Goal: Transaction & Acquisition: Purchase product/service

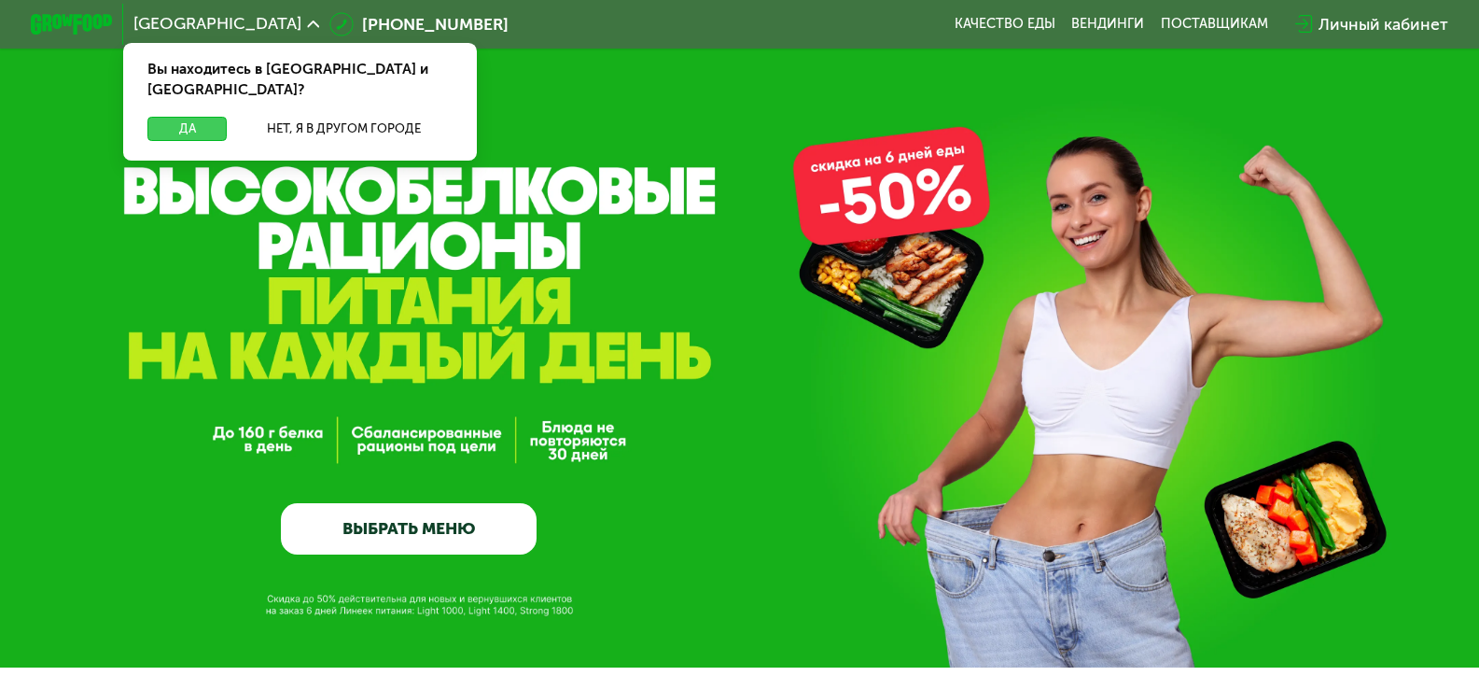
click at [172, 117] on button "Да" at bounding box center [186, 129] width 79 height 24
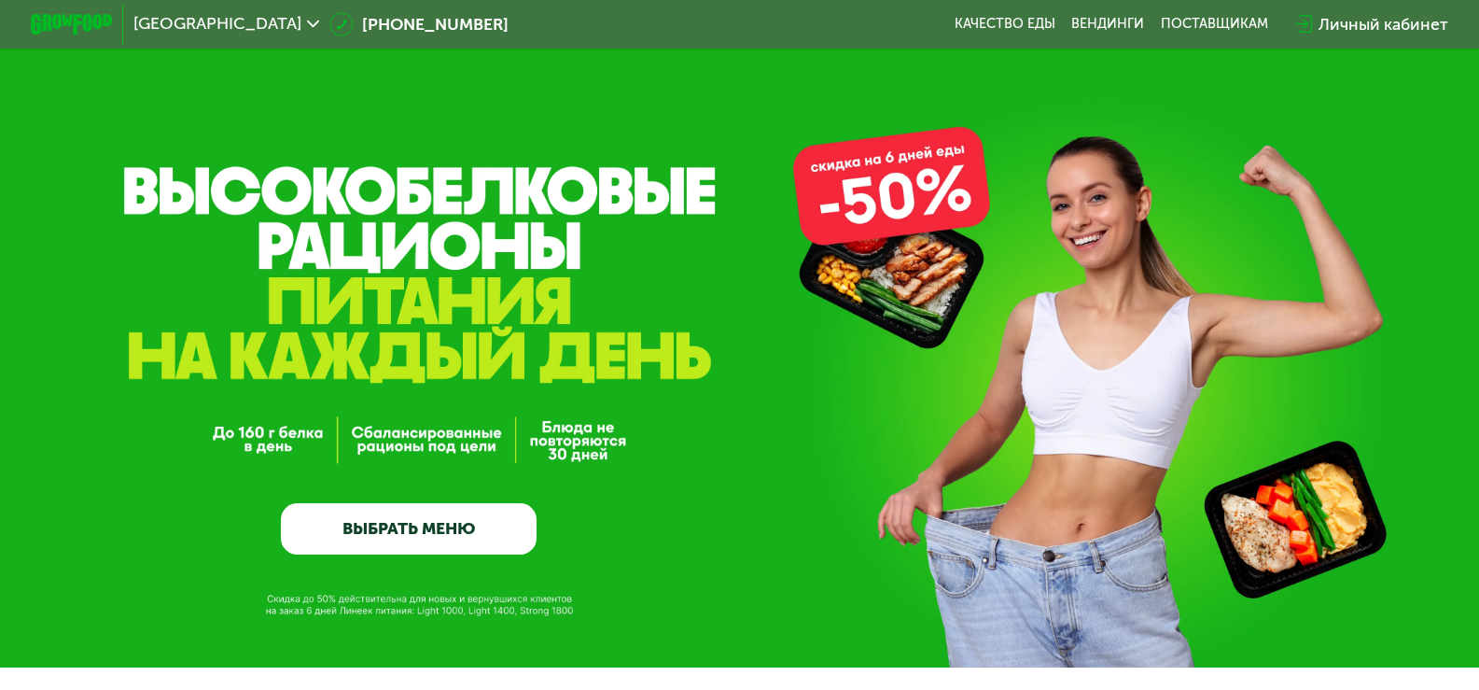
click at [453, 535] on link "ВЫБРАТЬ МЕНЮ" at bounding box center [409, 528] width 256 height 51
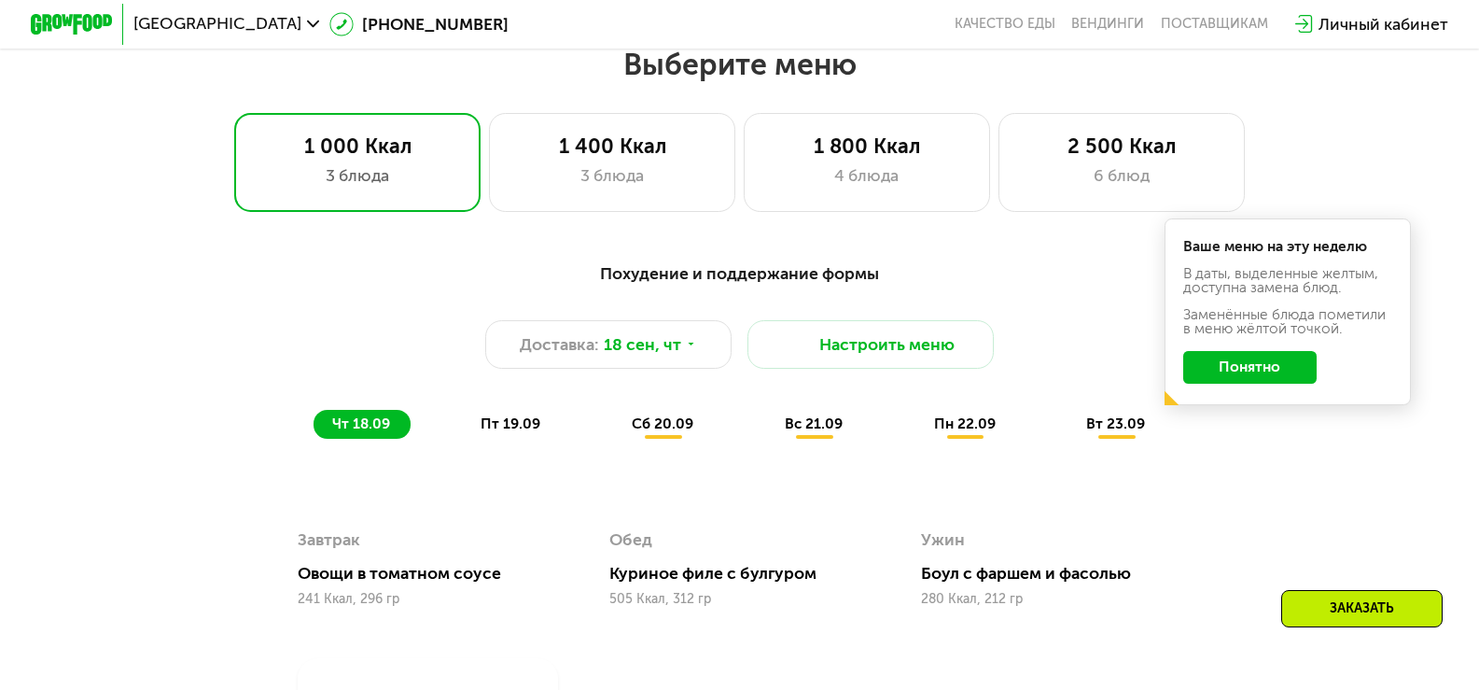
scroll to position [1306, 0]
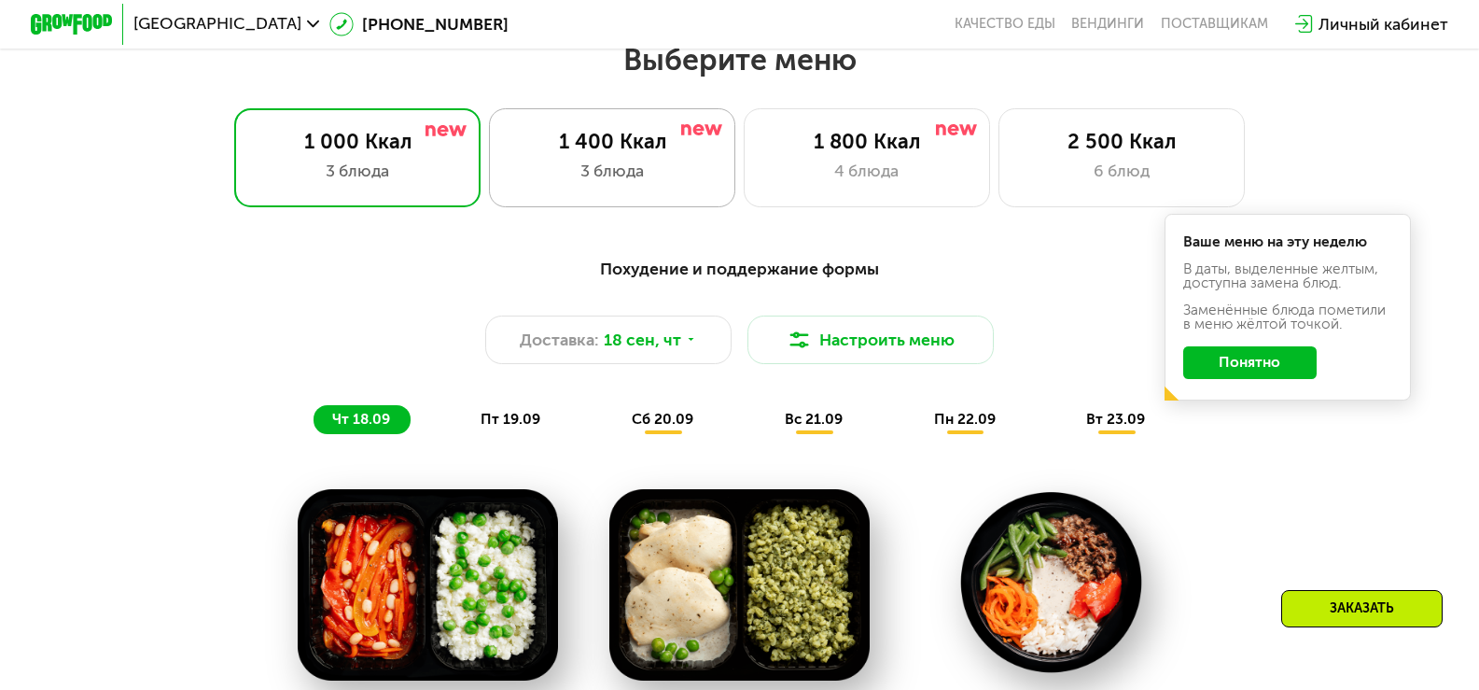
click at [657, 170] on div "3 блюда" at bounding box center [611, 171] width 203 height 24
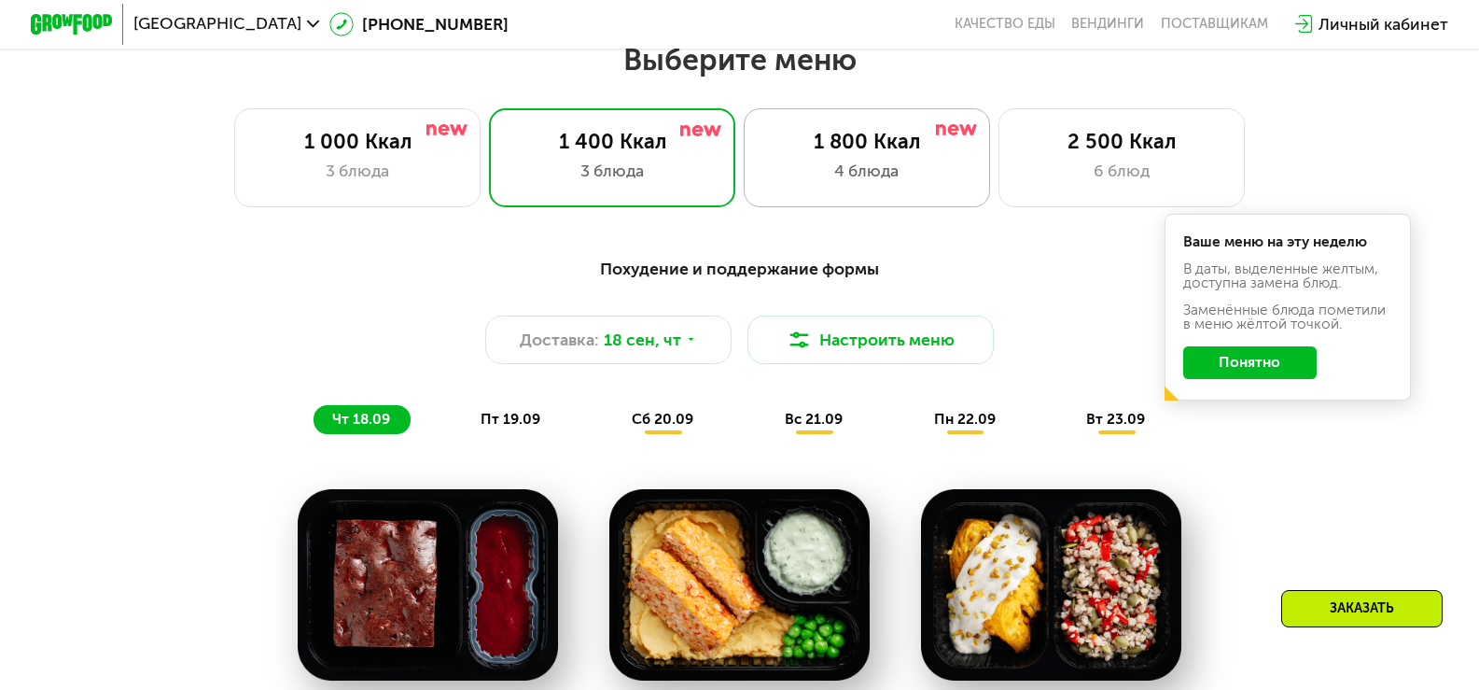
click at [861, 154] on div "1 800 Ккал" at bounding box center [866, 142] width 203 height 24
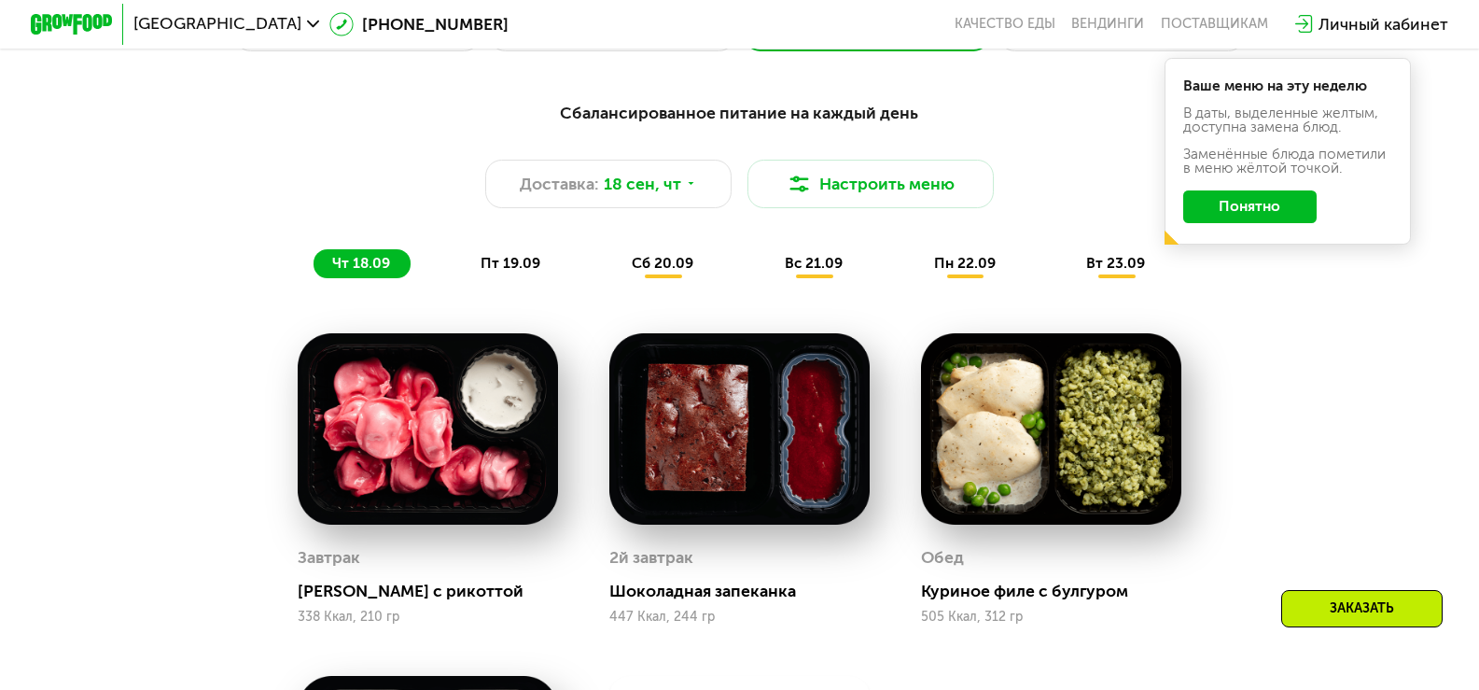
scroll to position [1399, 0]
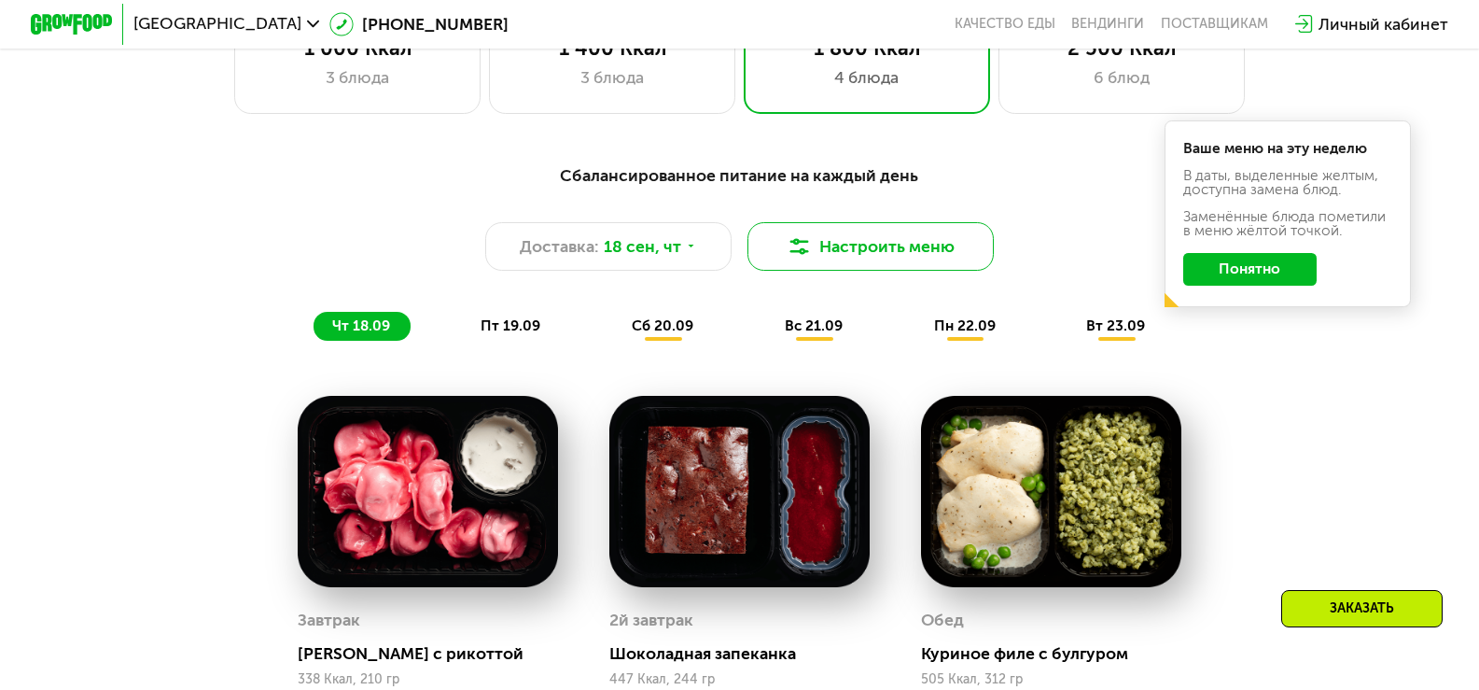
click at [825, 256] on button "Настроить меню" at bounding box center [871, 246] width 246 height 49
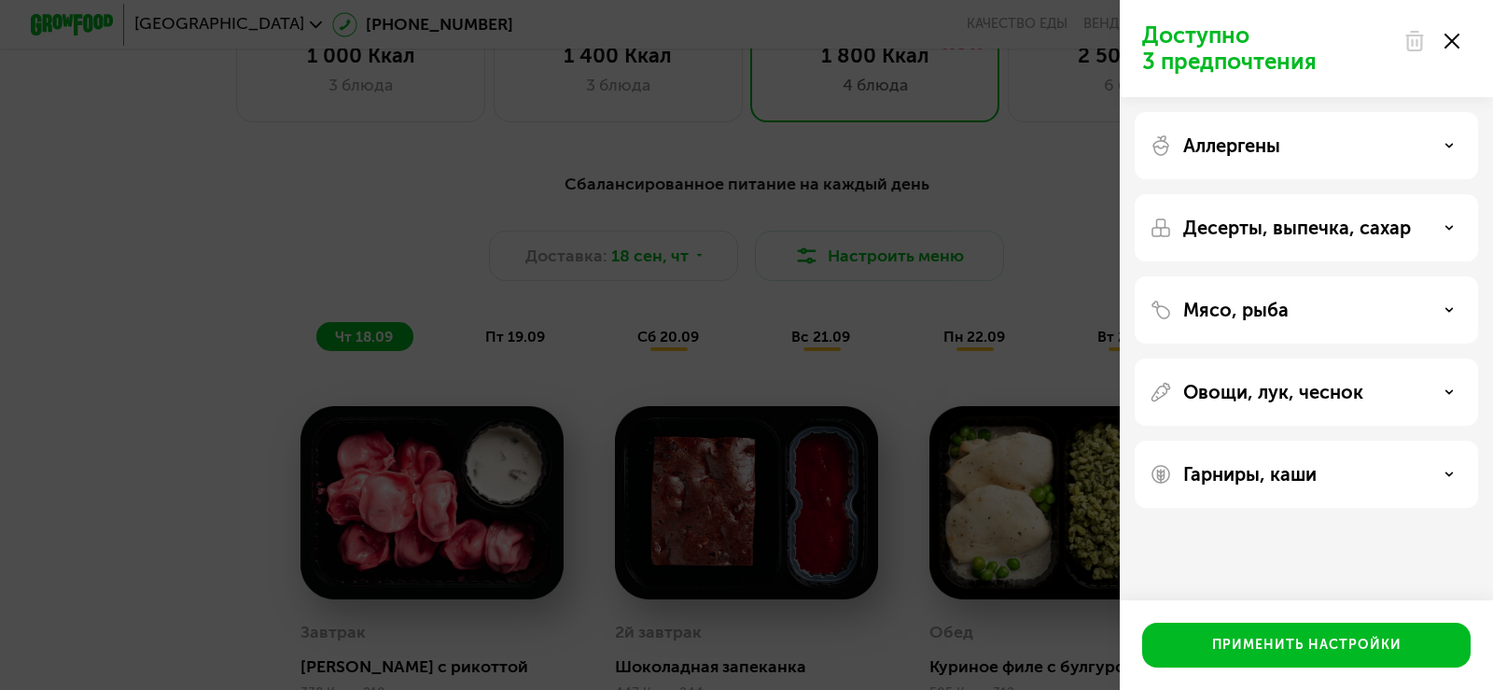
click at [1316, 152] on div "Аллергены" at bounding box center [1307, 145] width 314 height 22
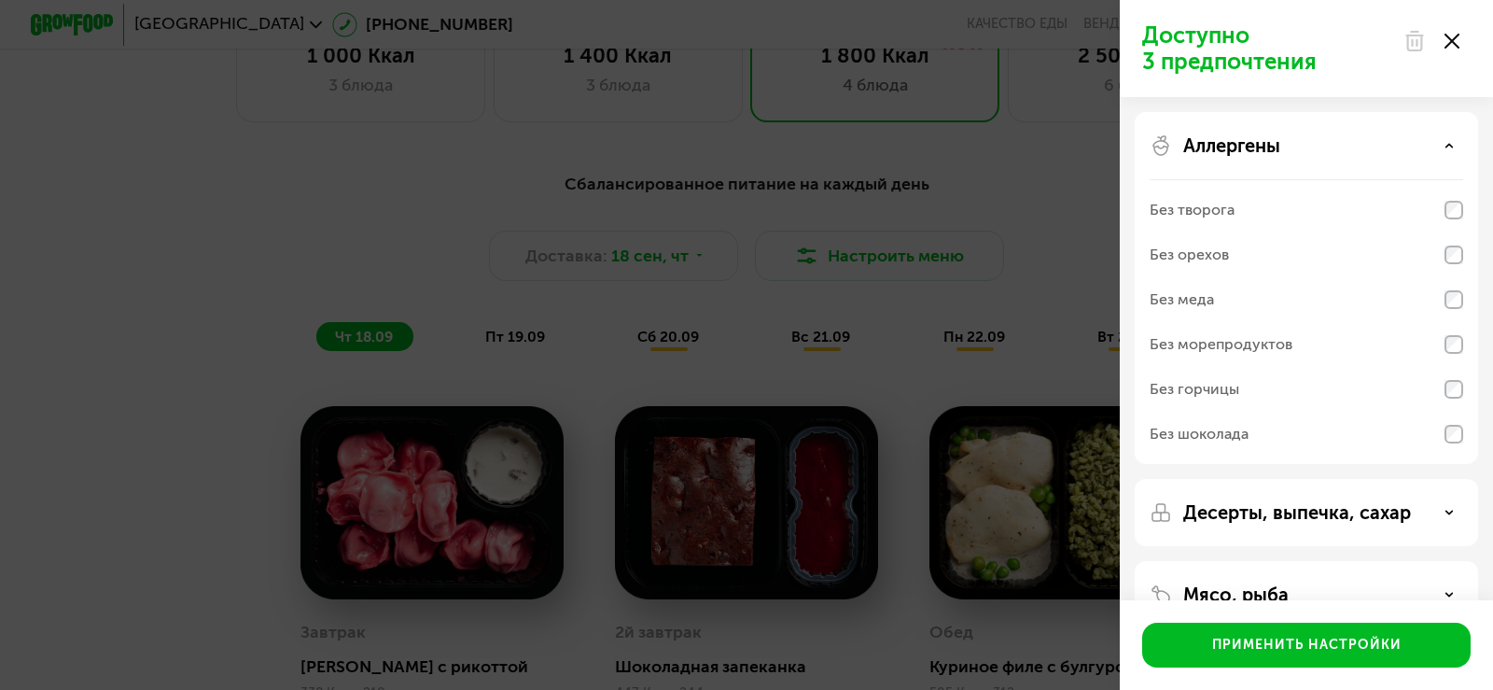
click at [1373, 160] on div "Аллергены Без творога Без орехов Без меда Без морепродуктов Без горчицы Без шок…" at bounding box center [1306, 288] width 343 height 352
click at [1371, 140] on div "Аллергены" at bounding box center [1307, 145] width 314 height 22
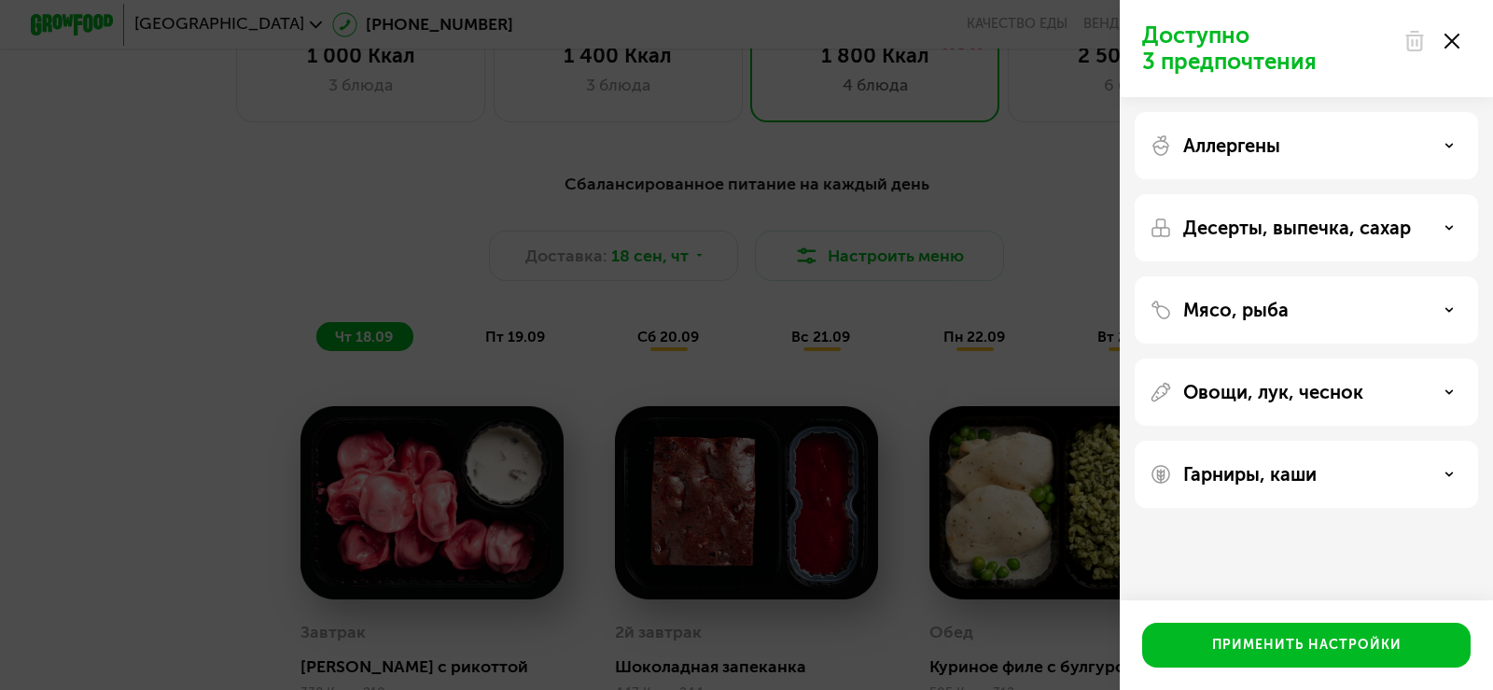
click at [1368, 234] on p "Десерты, выпечка, сахар" at bounding box center [1297, 228] width 228 height 22
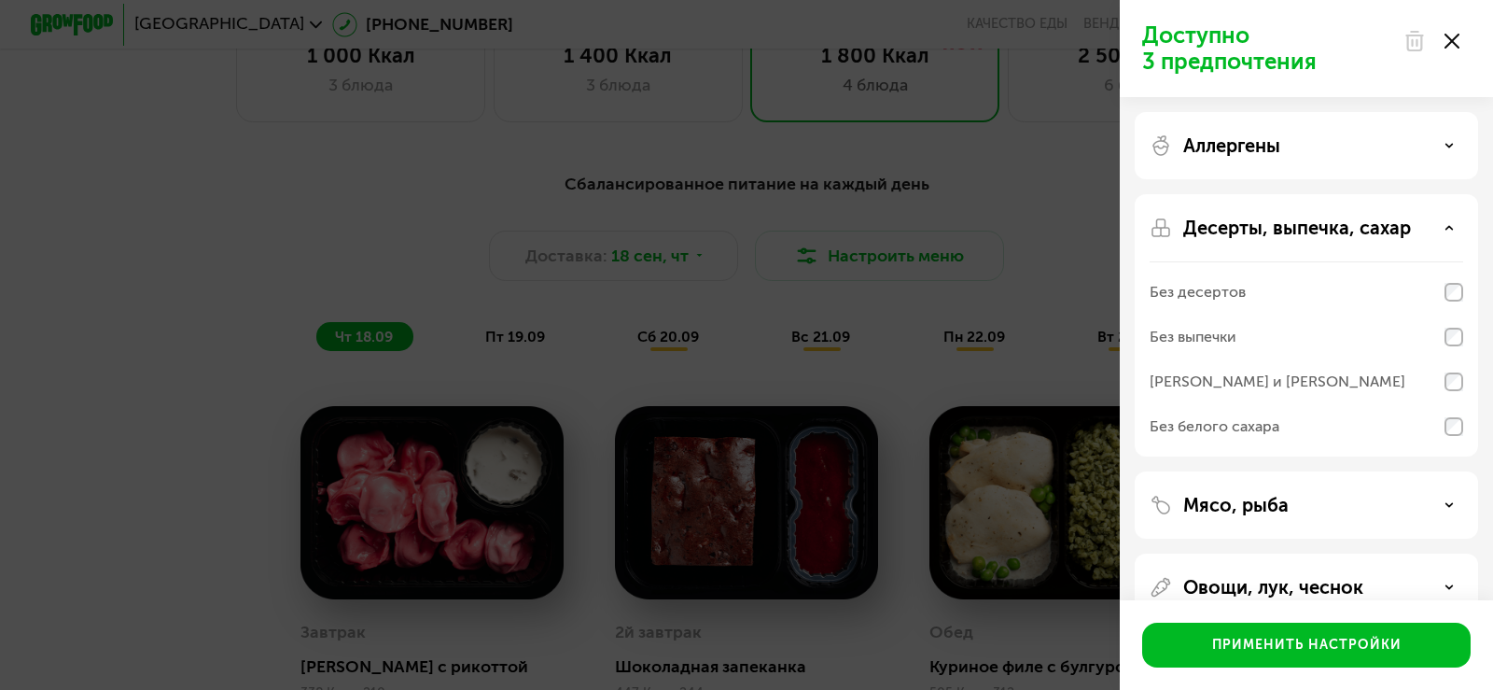
click at [1368, 226] on p "Десерты, выпечка, сахар" at bounding box center [1297, 228] width 228 height 22
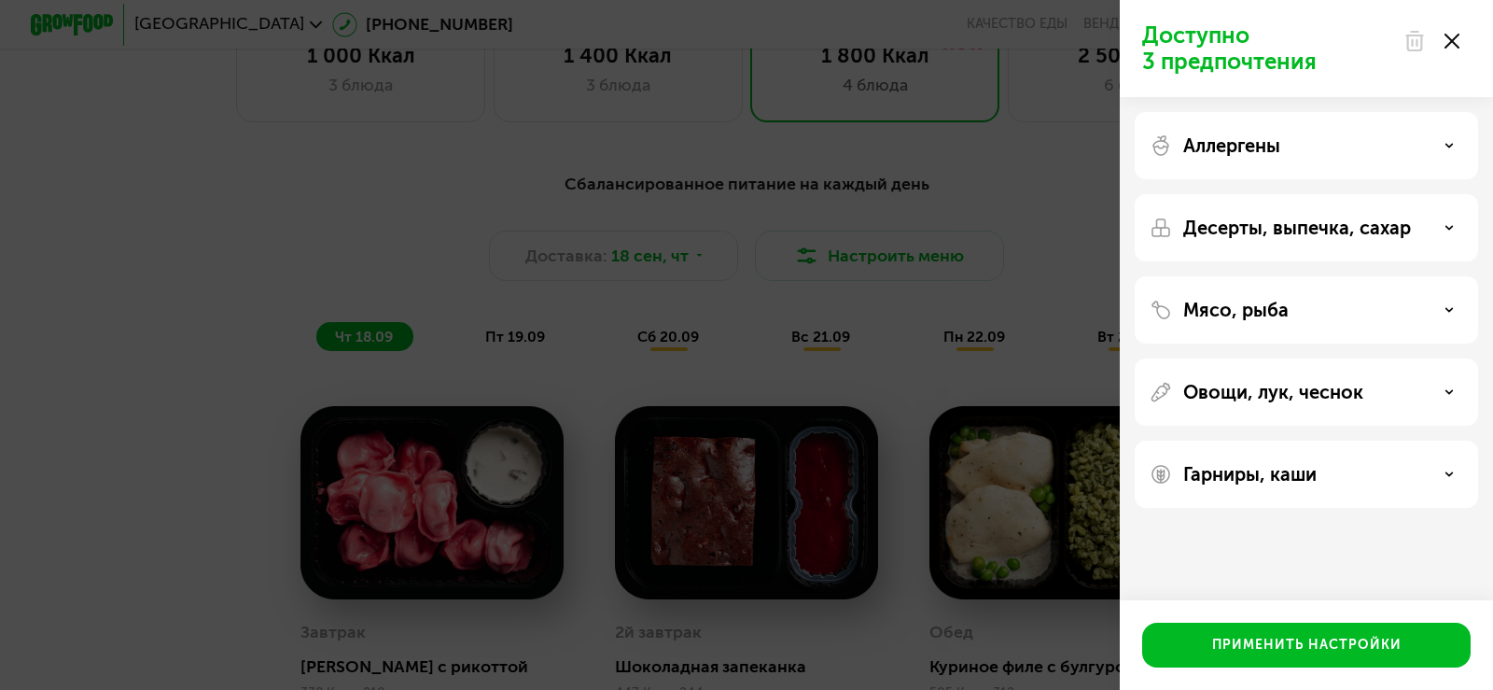
click at [1368, 226] on p "Десерты, выпечка, сахар" at bounding box center [1297, 228] width 228 height 22
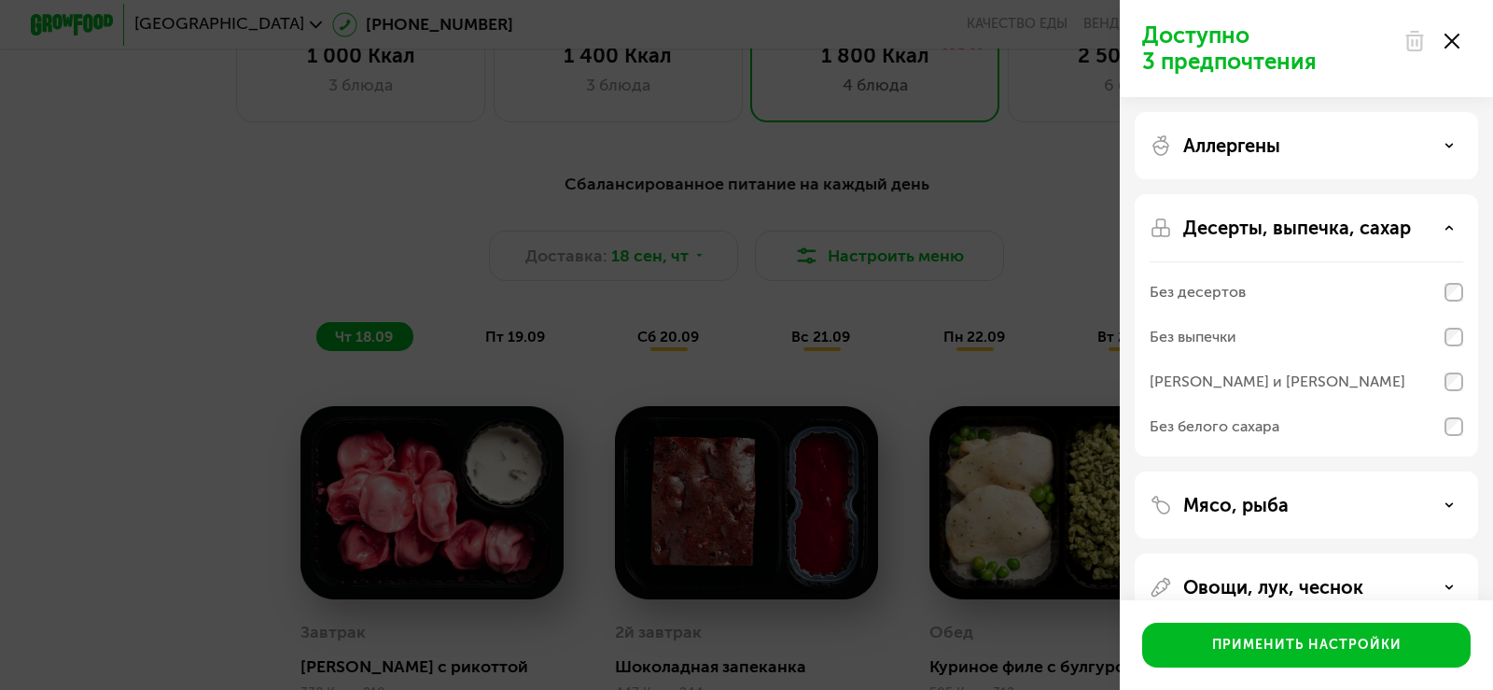
click at [1368, 226] on p "Десерты, выпечка, сахар" at bounding box center [1297, 228] width 228 height 22
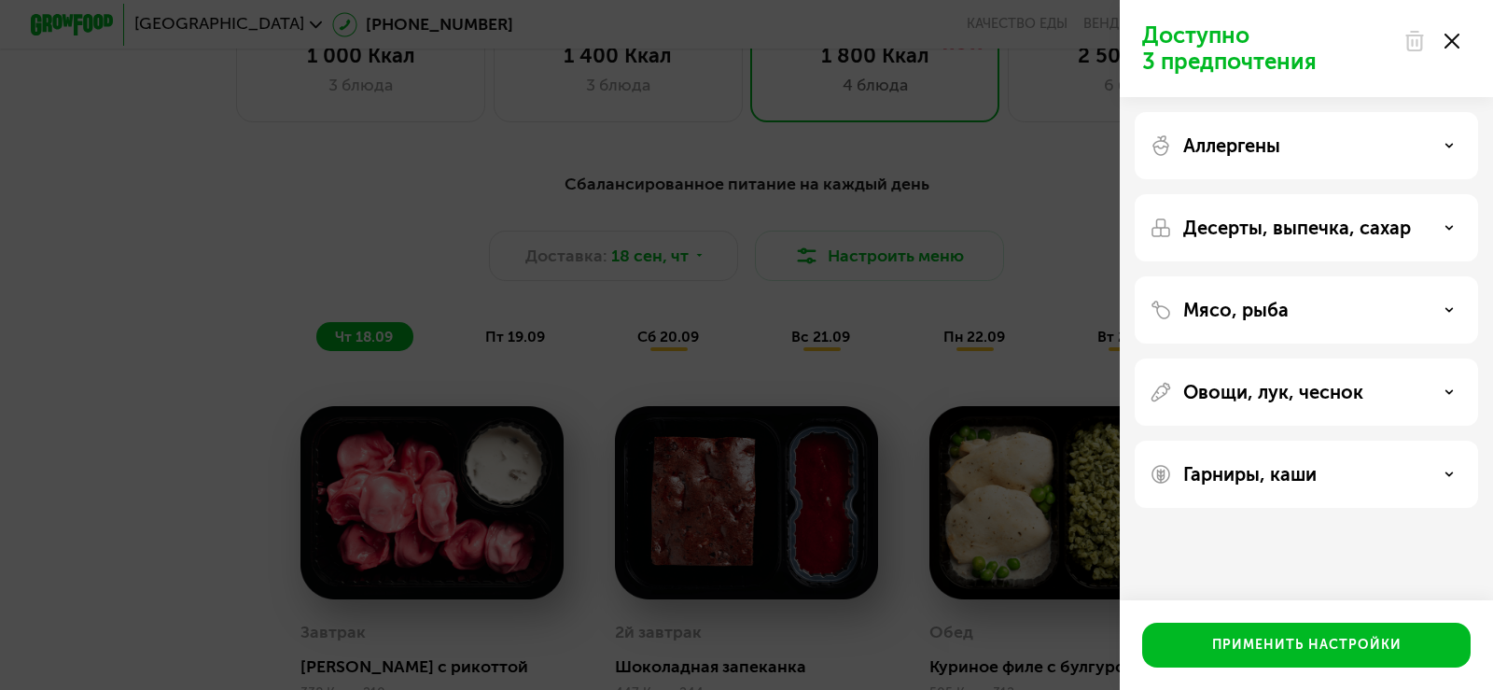
click at [1334, 311] on div "Мясо, рыба" at bounding box center [1307, 310] width 314 height 22
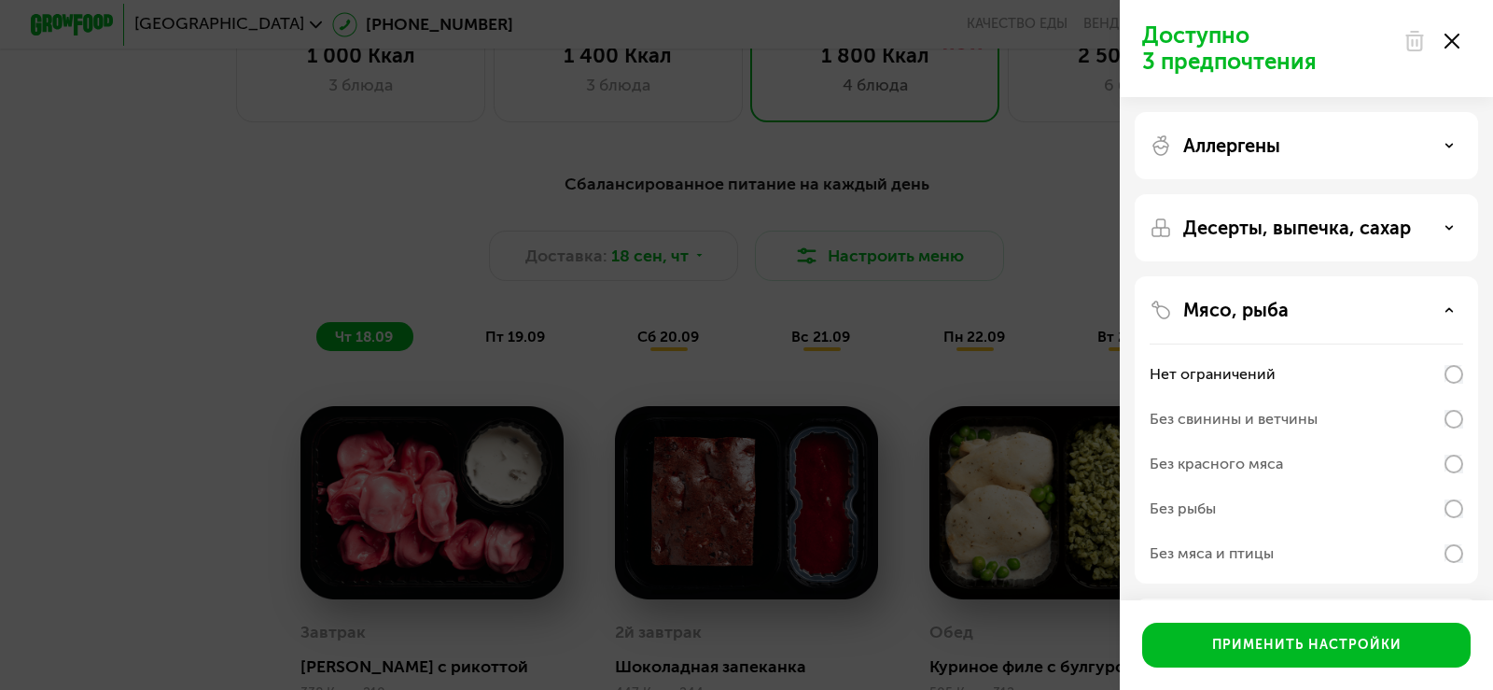
click at [1334, 310] on div "Мясо, рыба" at bounding box center [1307, 310] width 314 height 22
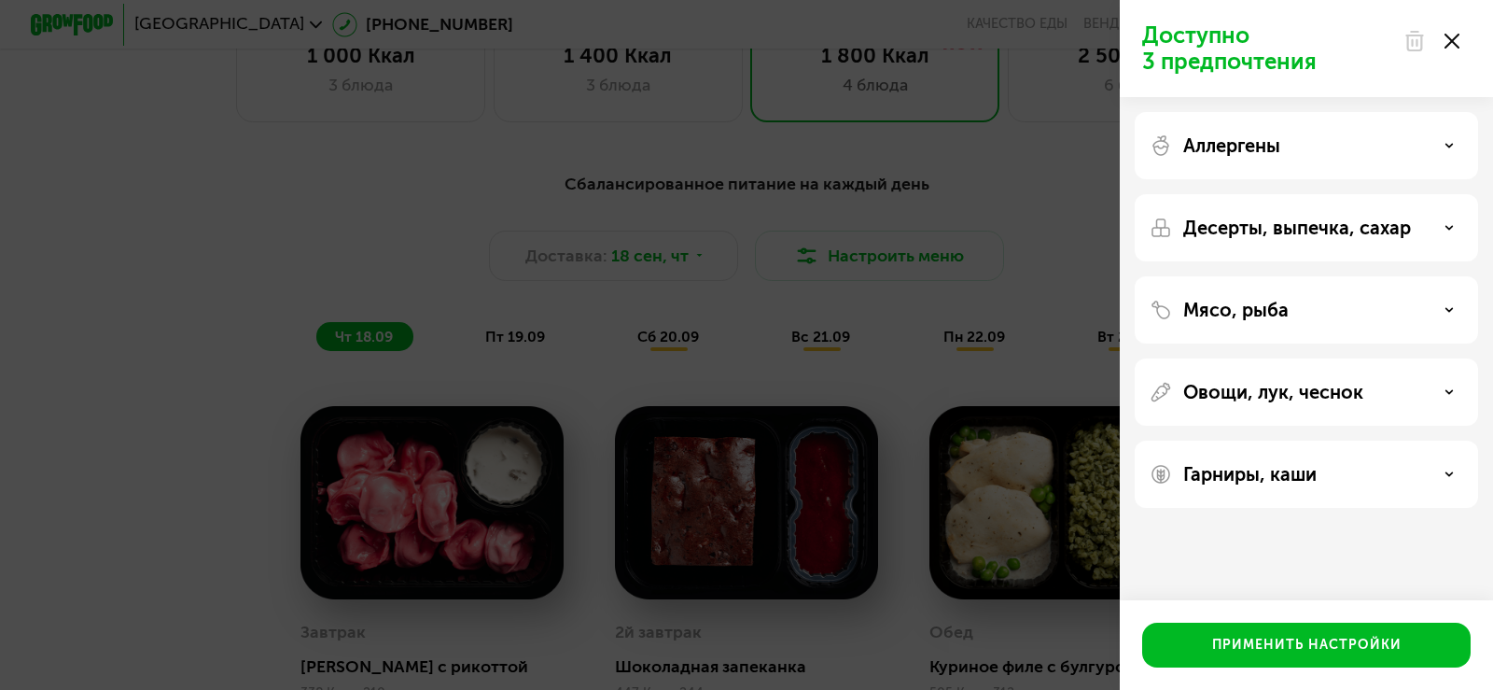
click at [1317, 364] on div "Овощи, лук, чеснок" at bounding box center [1306, 391] width 343 height 67
click at [1046, 246] on div "Доступно 3 предпочтения Аллергены Десерты, выпечка, сахар Мясо, рыба Овощи, лук…" at bounding box center [746, 345] width 1493 height 690
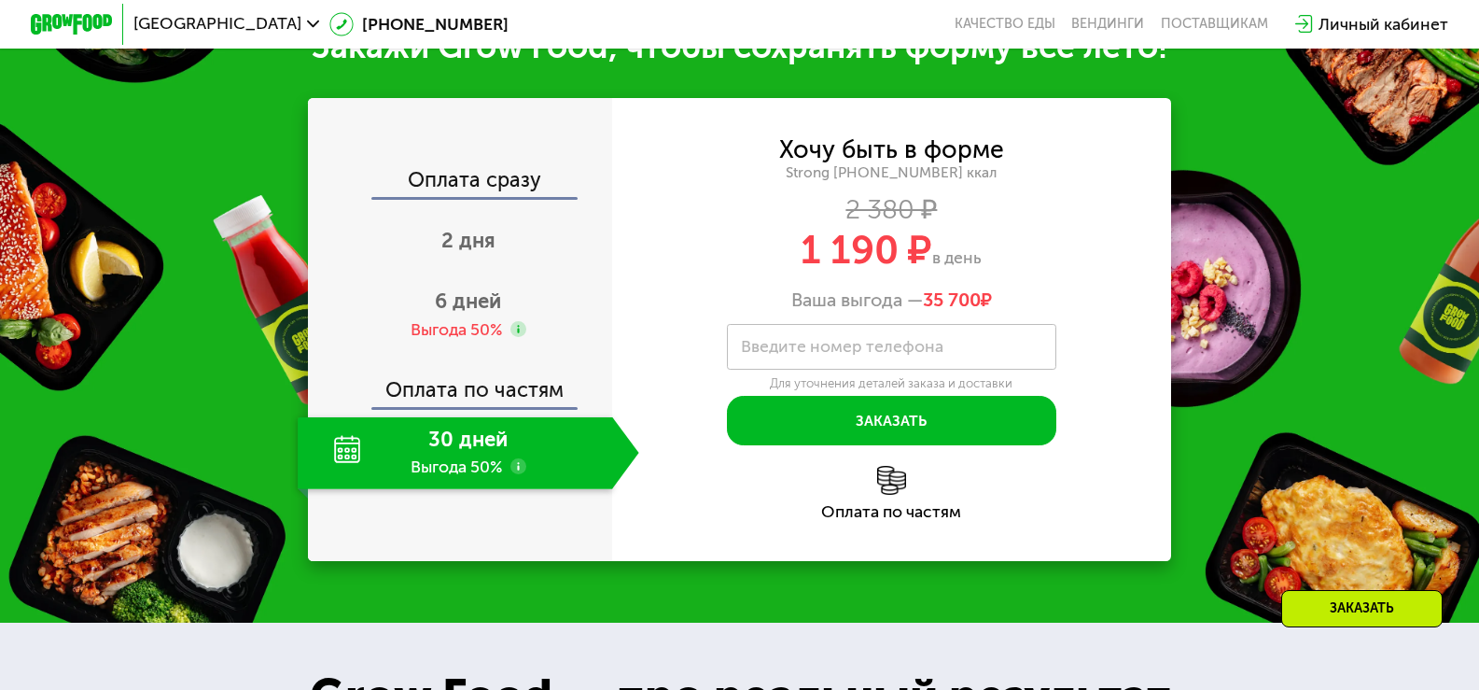
scroll to position [2612, 0]
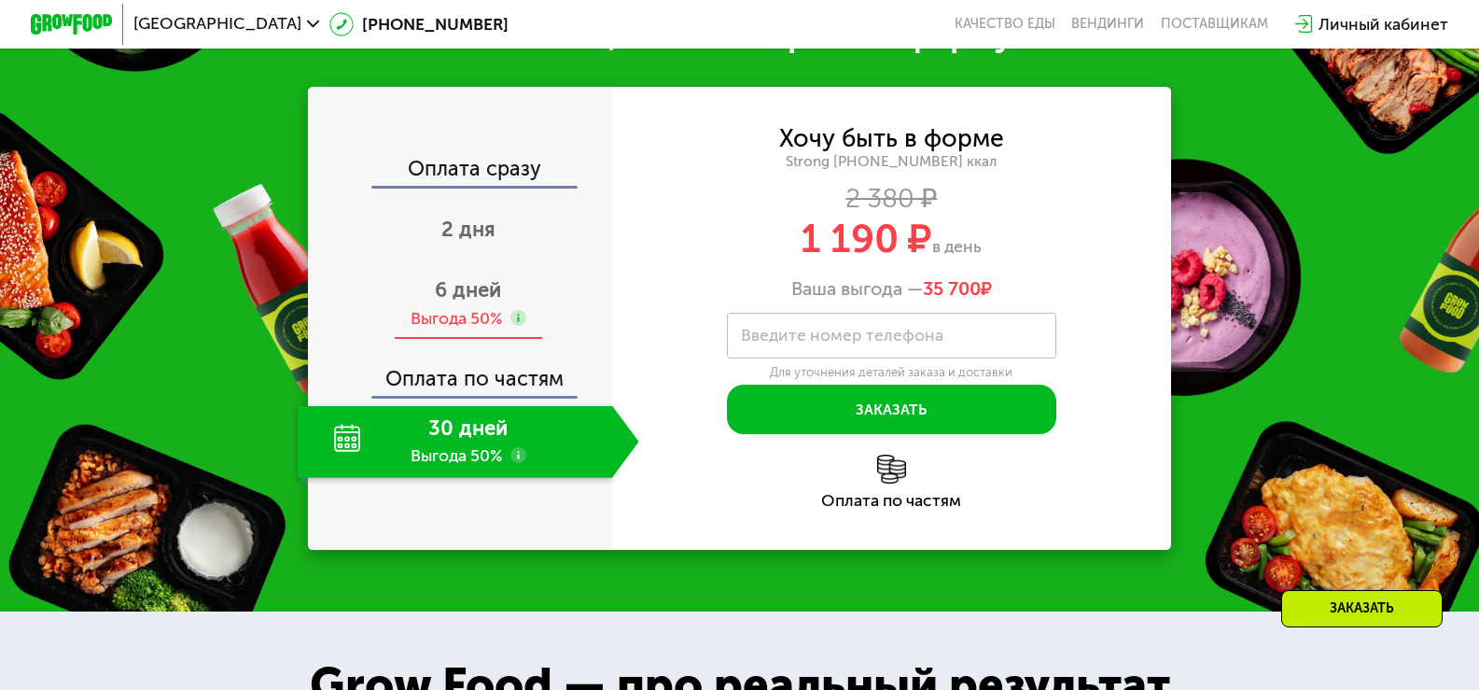
click at [464, 302] on span "6 дней" at bounding box center [468, 289] width 66 height 25
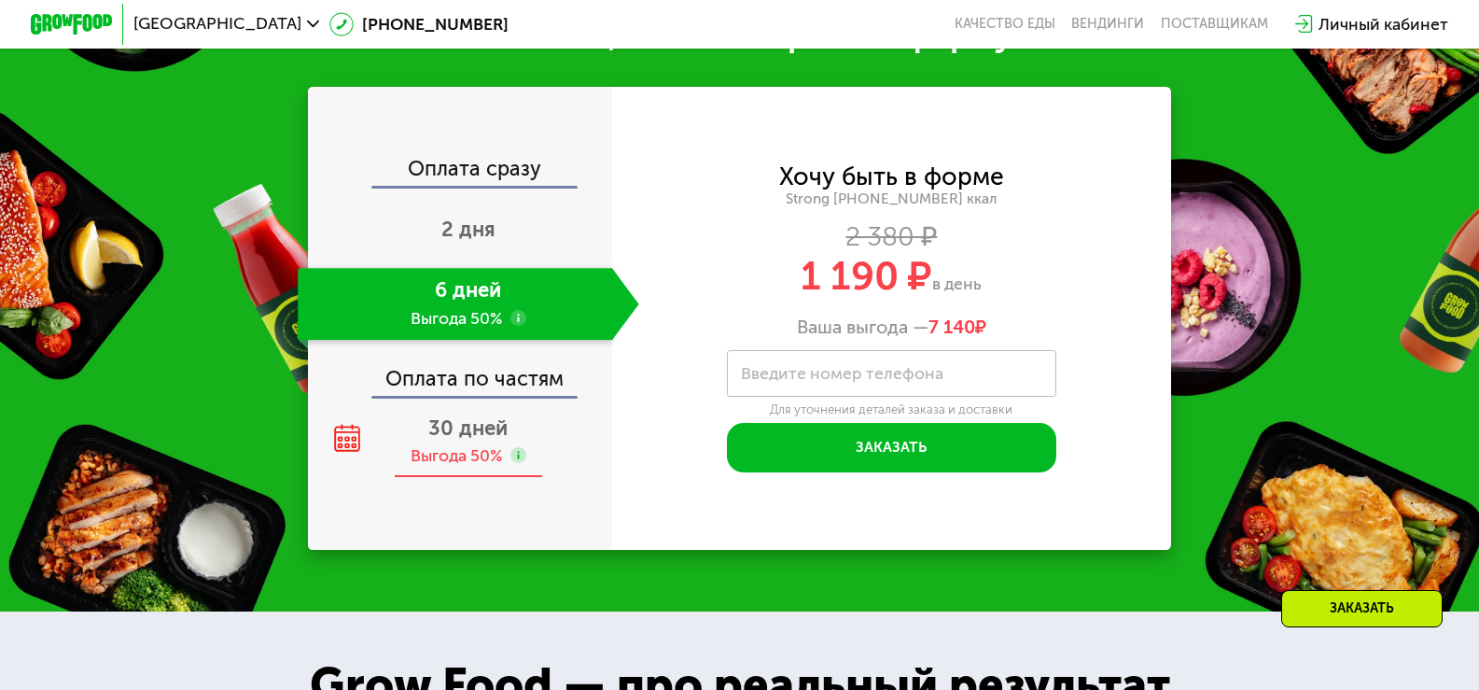
click at [468, 440] on span "30 дней" at bounding box center [467, 427] width 79 height 25
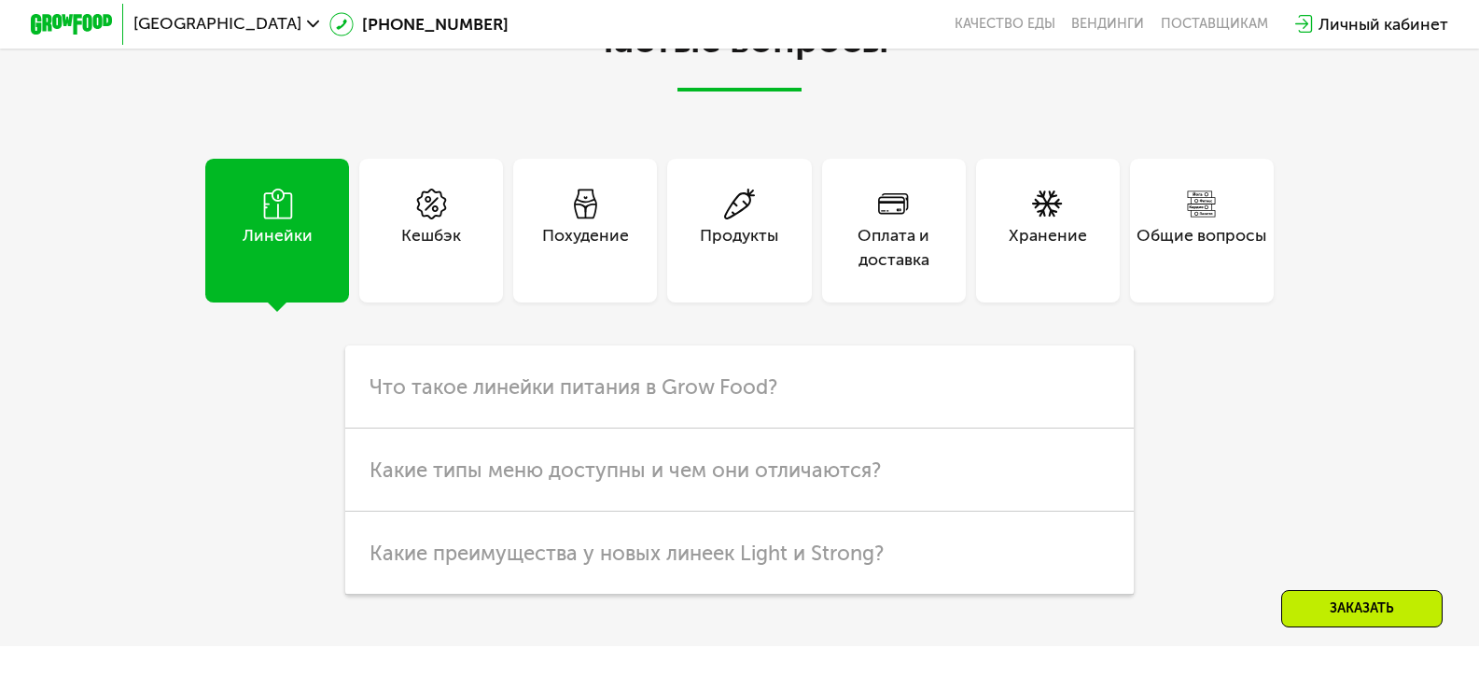
scroll to position [5505, 0]
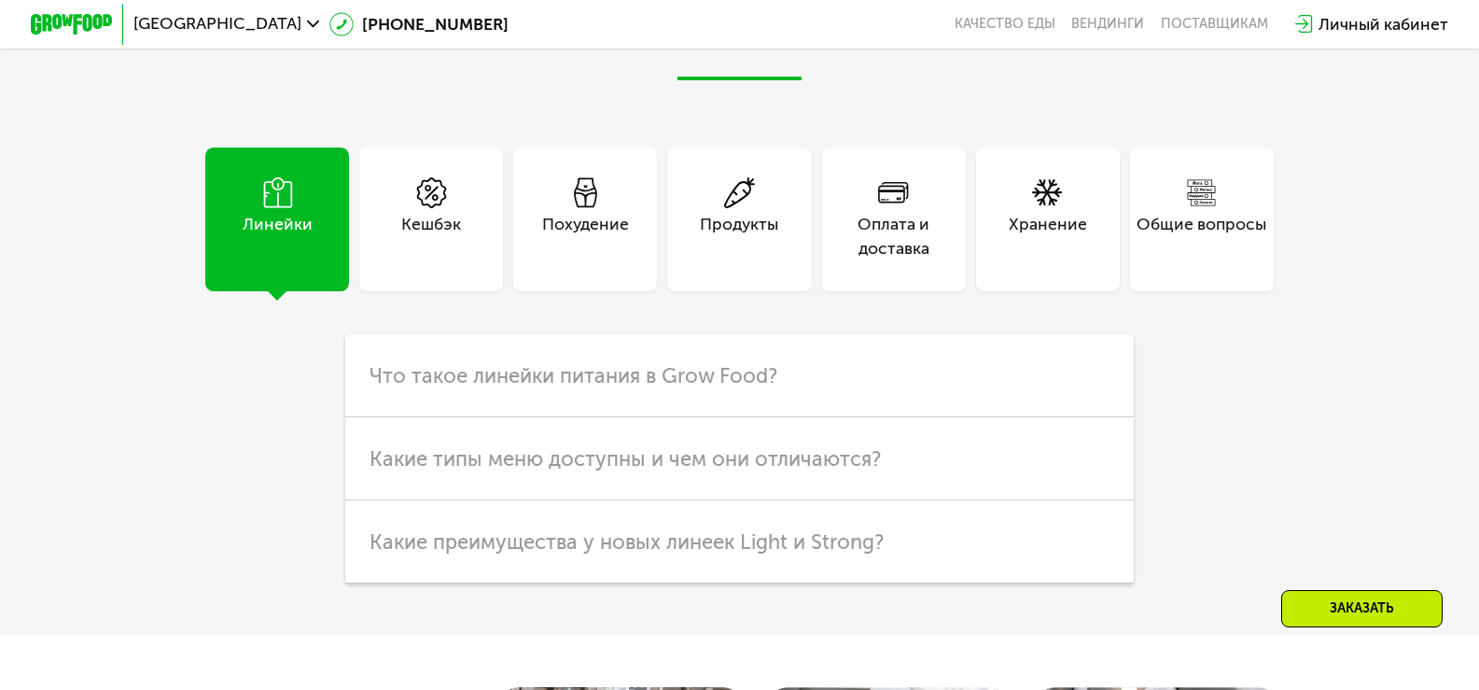
click at [877, 261] on div "Оплата и доставка" at bounding box center [894, 236] width 144 height 49
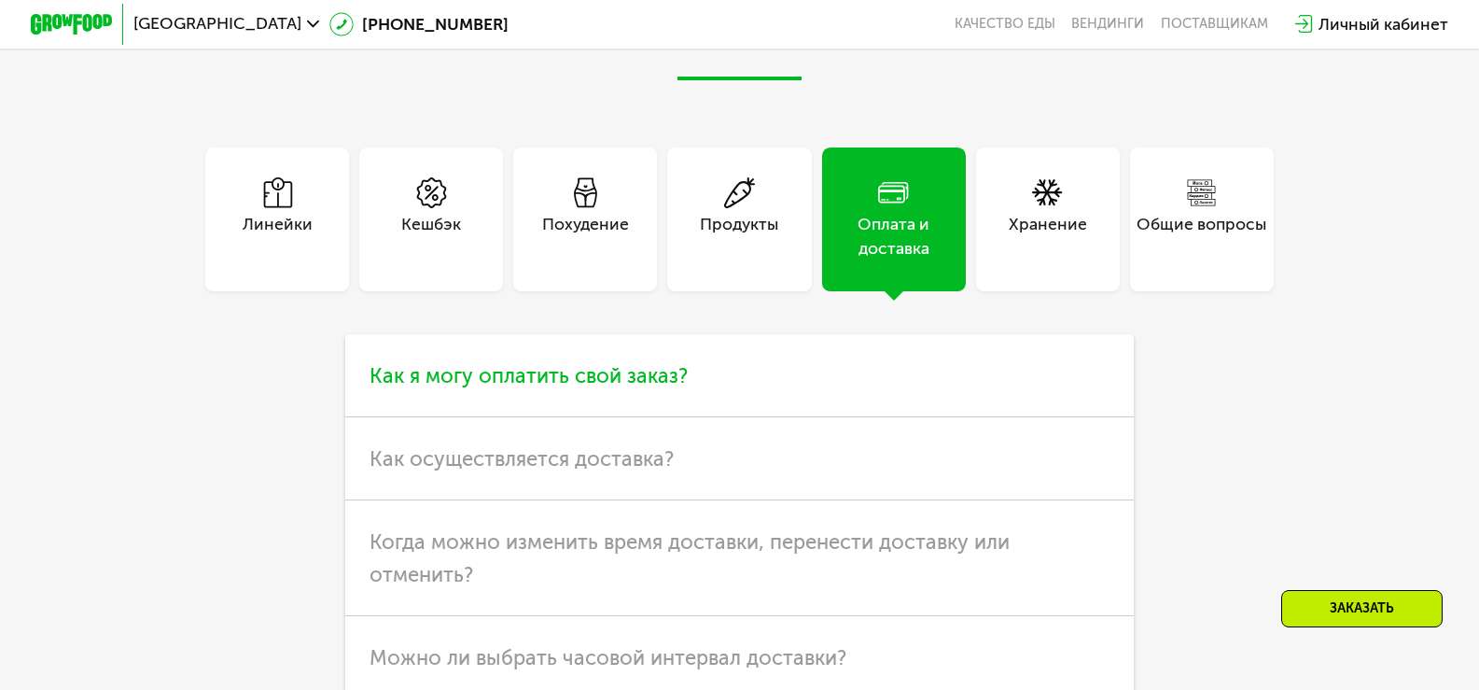
click at [725, 412] on h3 "Как я могу оплатить свой заказ?" at bounding box center [739, 375] width 789 height 83
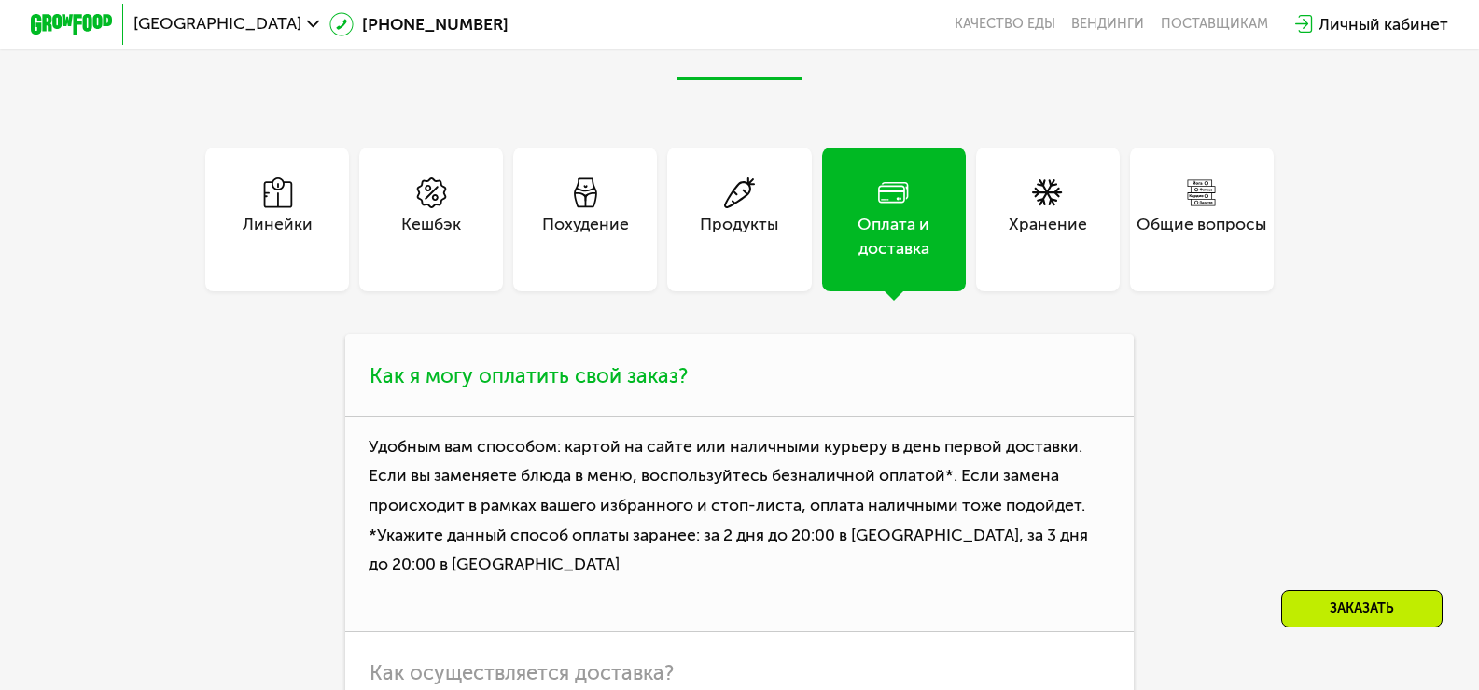
click at [725, 412] on h3 "Как я могу оплатить свой заказ?" at bounding box center [739, 375] width 789 height 83
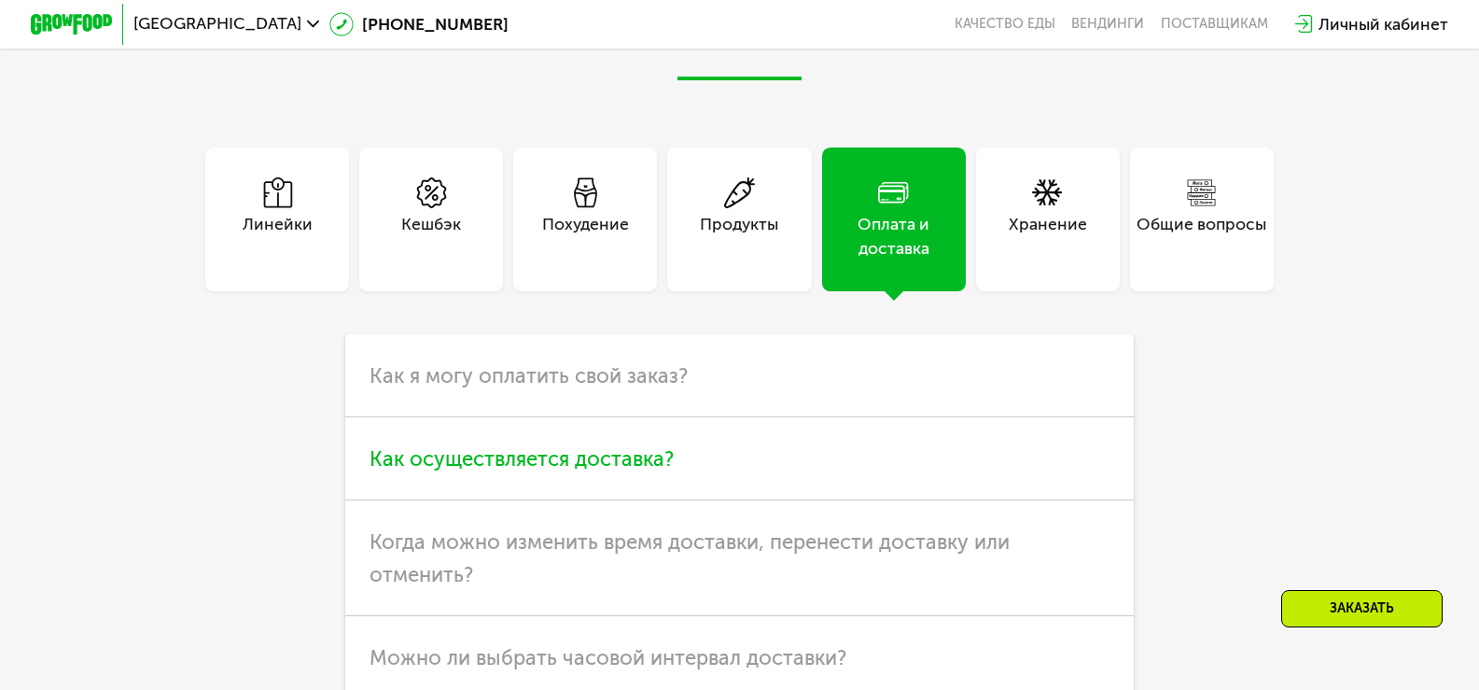
click at [693, 498] on h3 "Как осуществляется доставка?" at bounding box center [739, 458] width 789 height 83
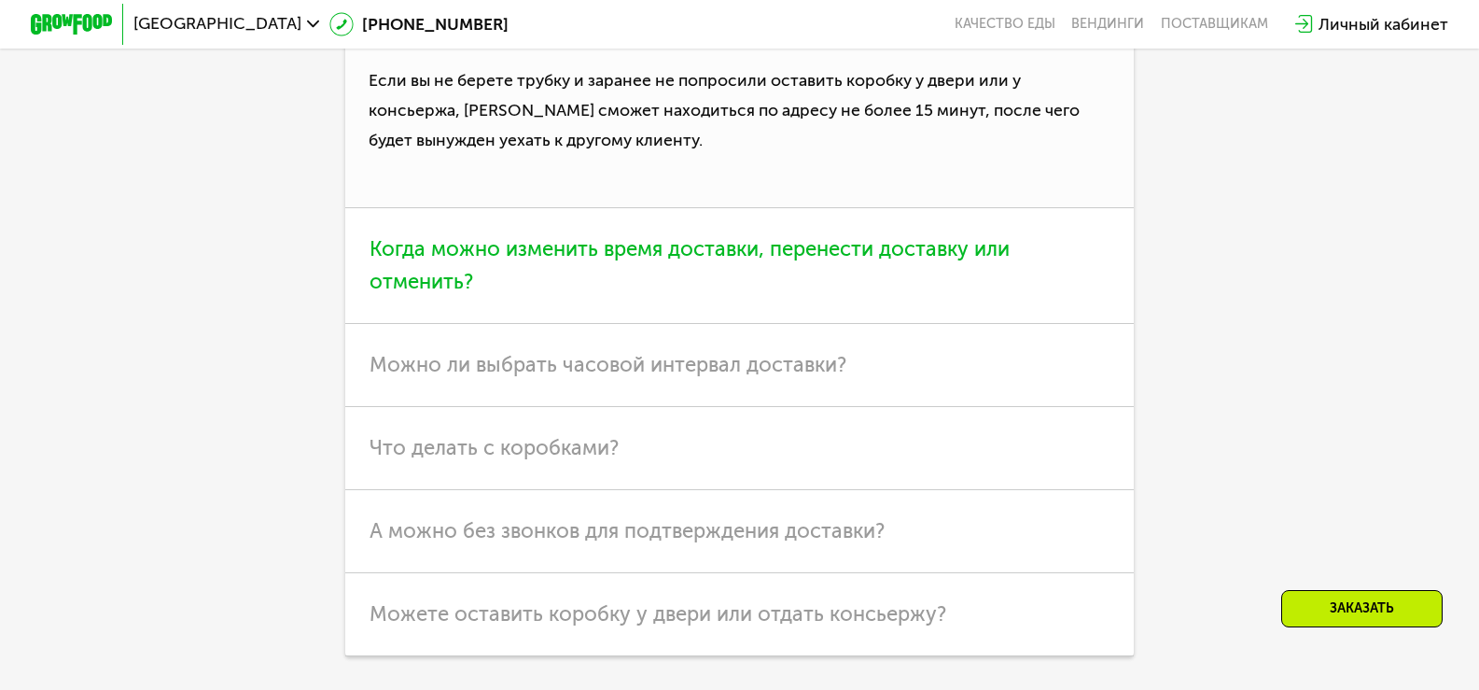
scroll to position [6252, 0]
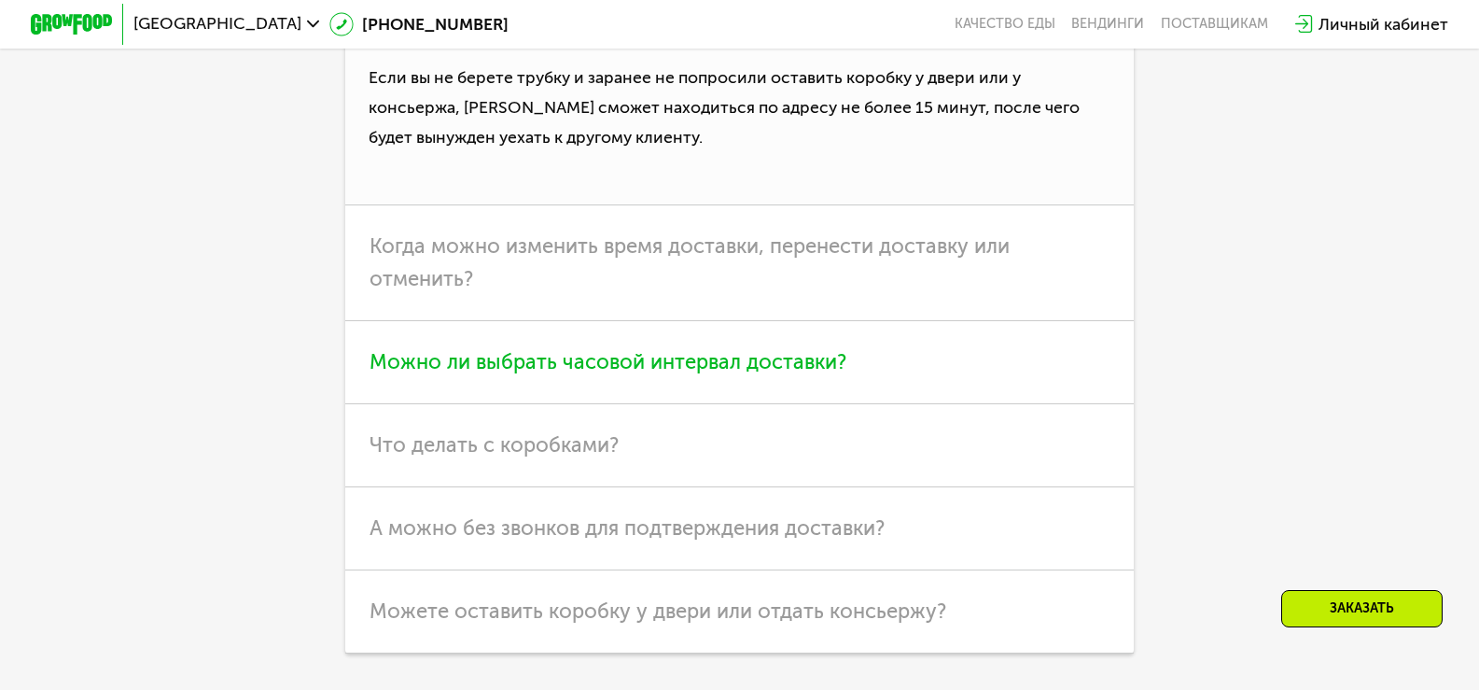
click at [892, 400] on h3 "Можно ли выбрать часовой интервал доставки?" at bounding box center [739, 362] width 789 height 83
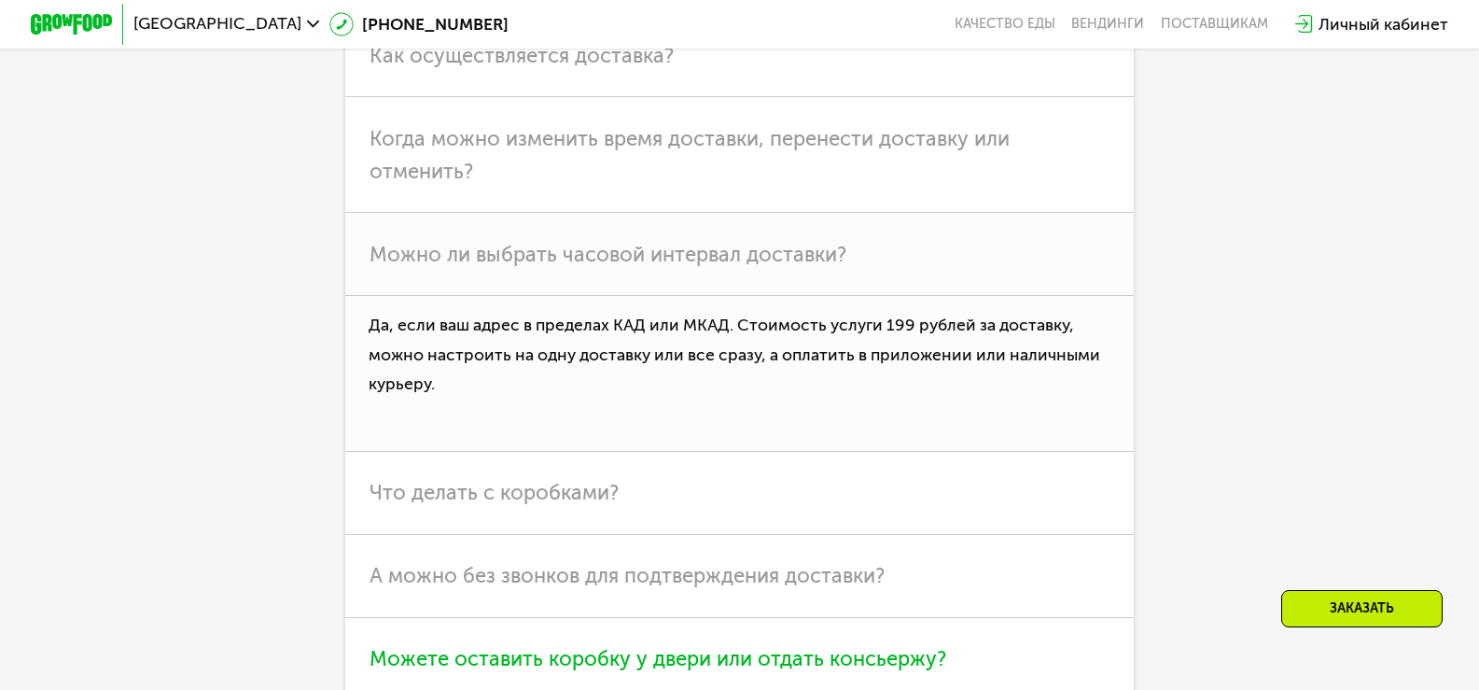
scroll to position [5972, 0]
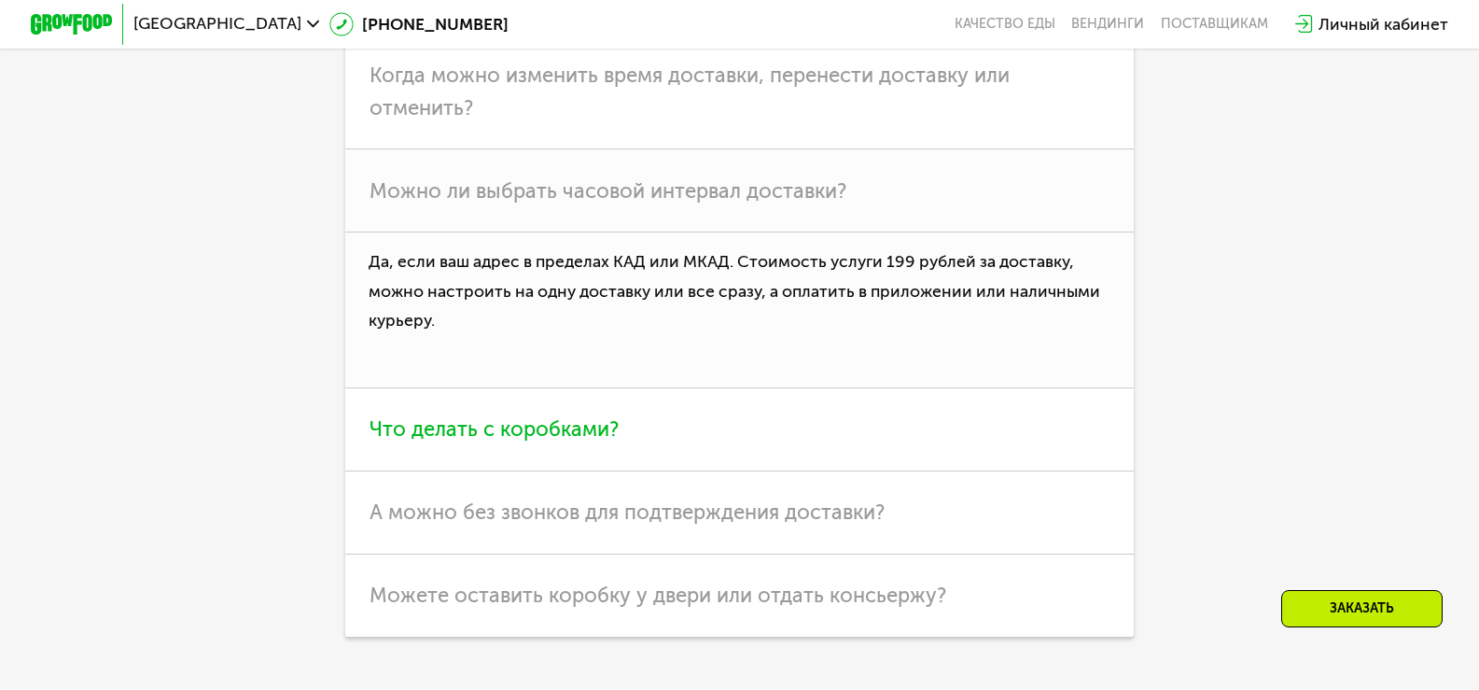
click at [884, 471] on h3 "Что делать с коробками?" at bounding box center [739, 429] width 789 height 83
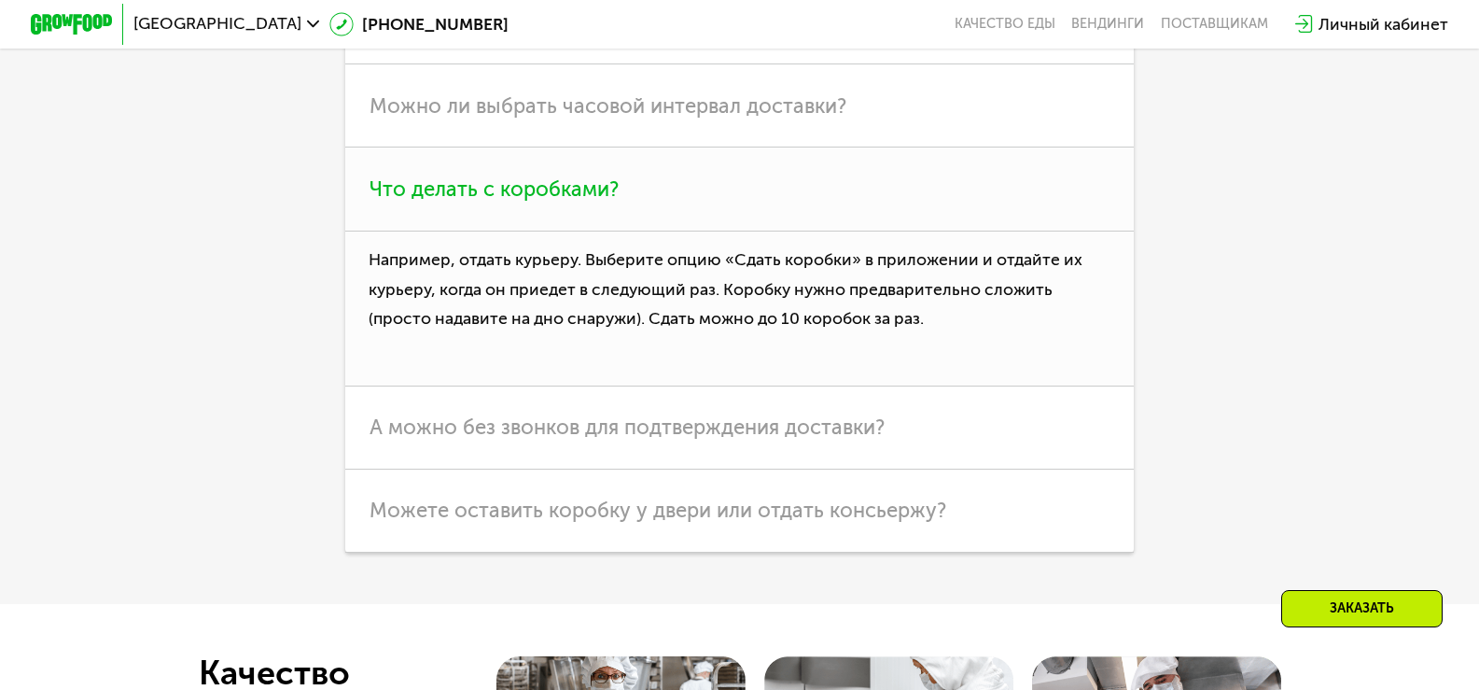
scroll to position [6065, 0]
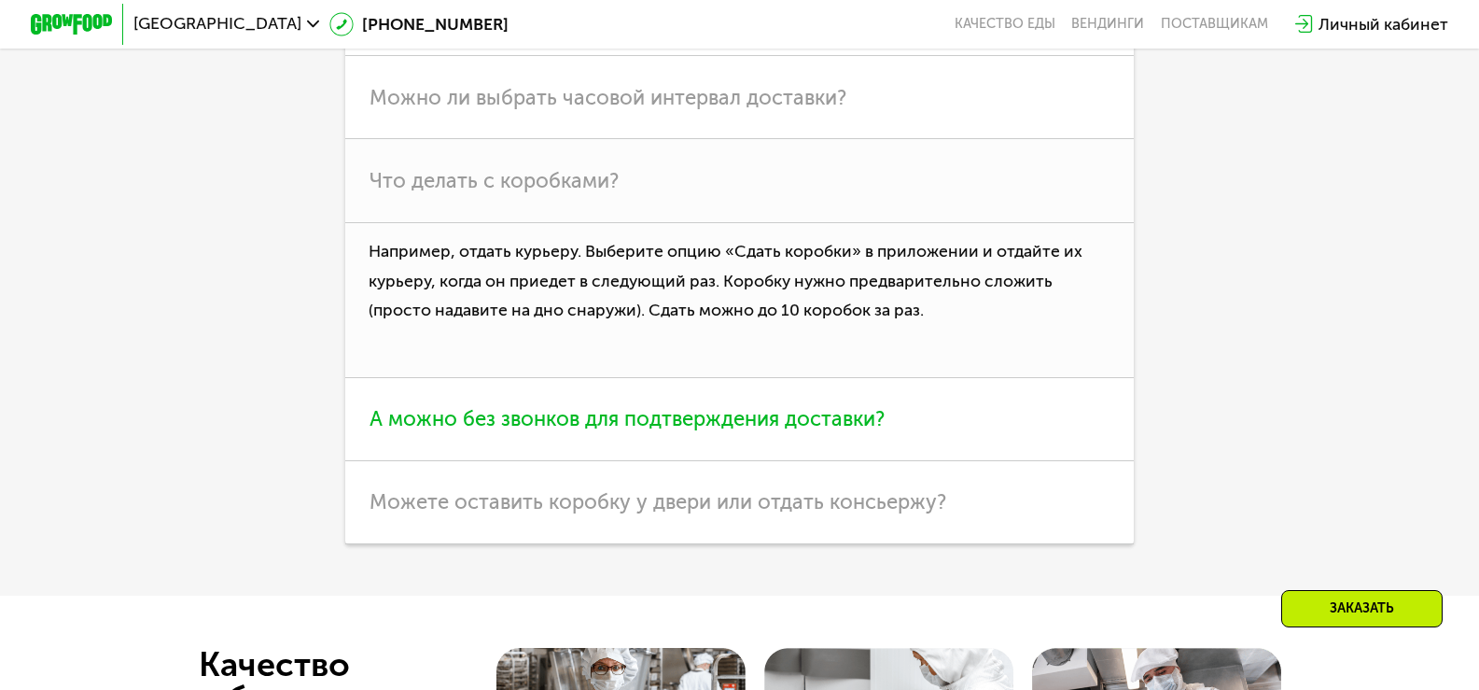
click at [1014, 459] on h3 "А можно без звонков для подтверждения доставки?" at bounding box center [739, 419] width 789 height 83
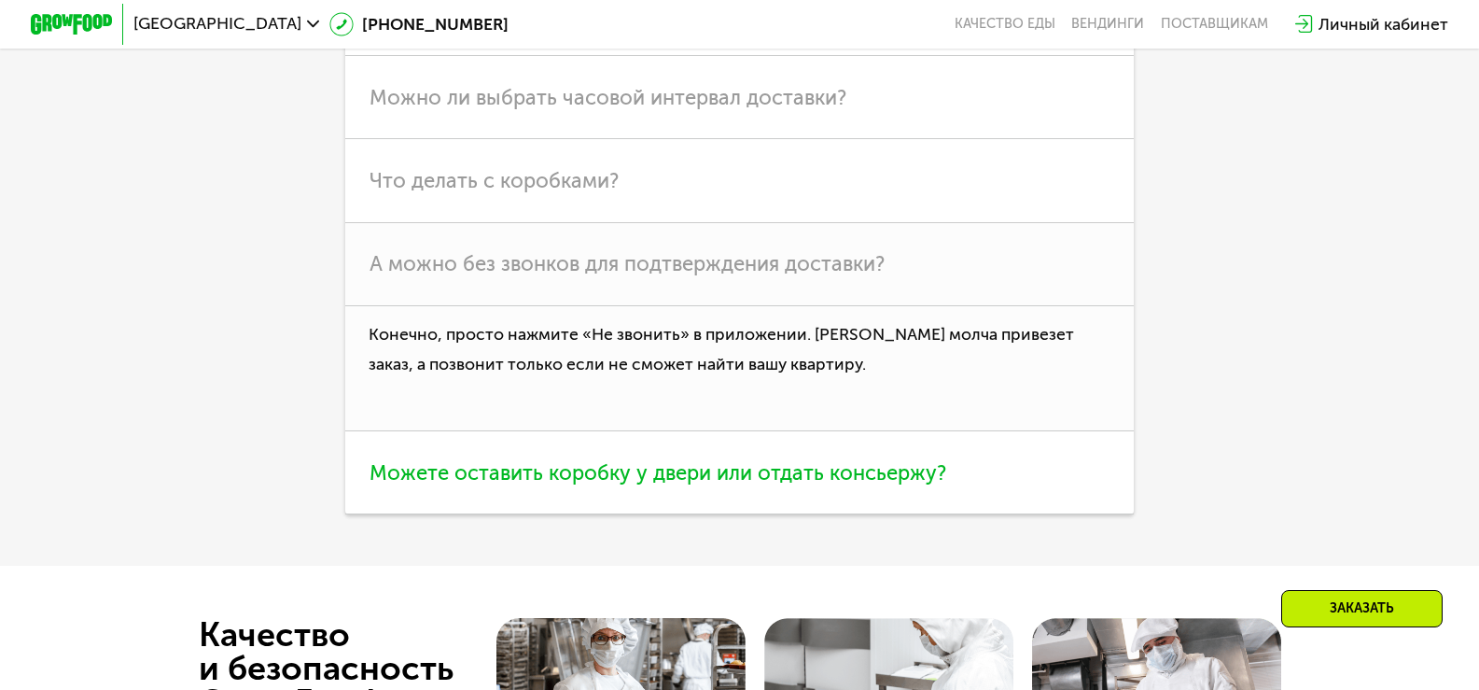
click at [1012, 514] on h3 "Можете оставить коробку у двери или отдать консьержу?" at bounding box center [739, 472] width 789 height 83
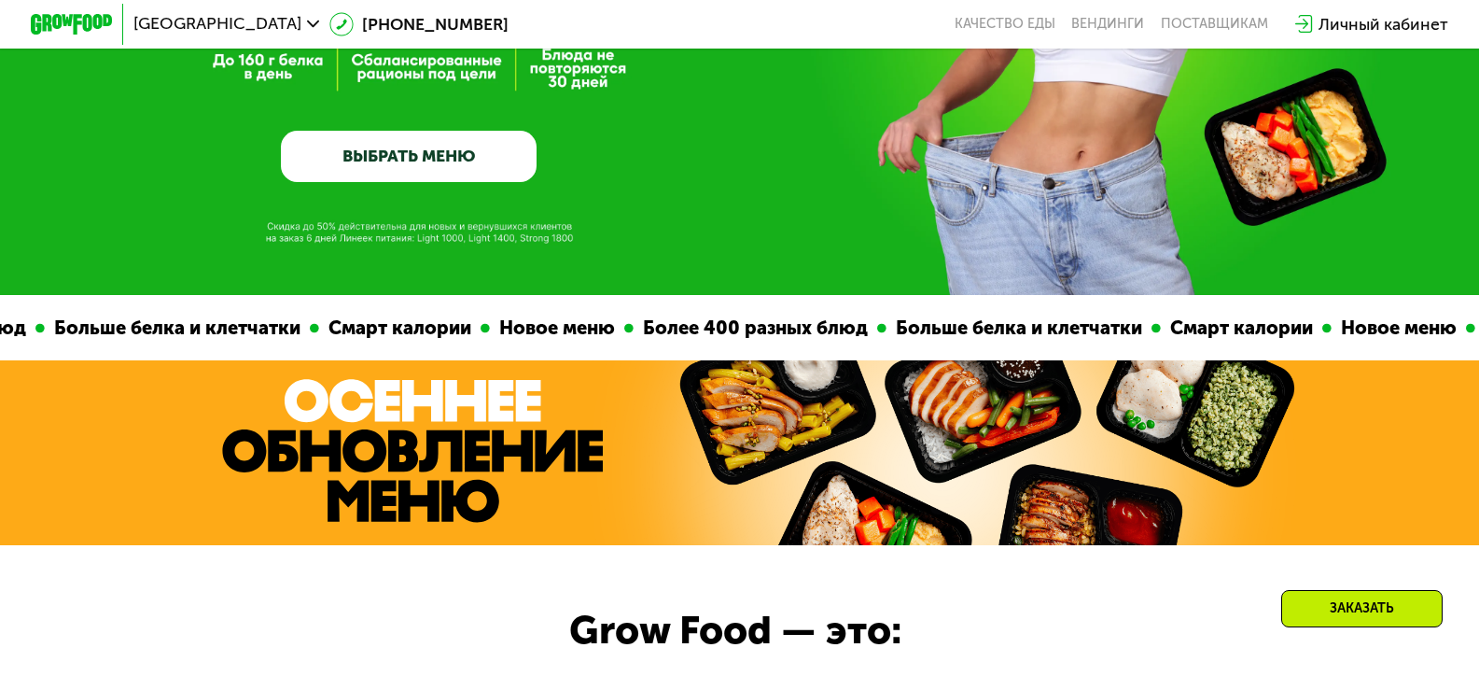
scroll to position [0, 0]
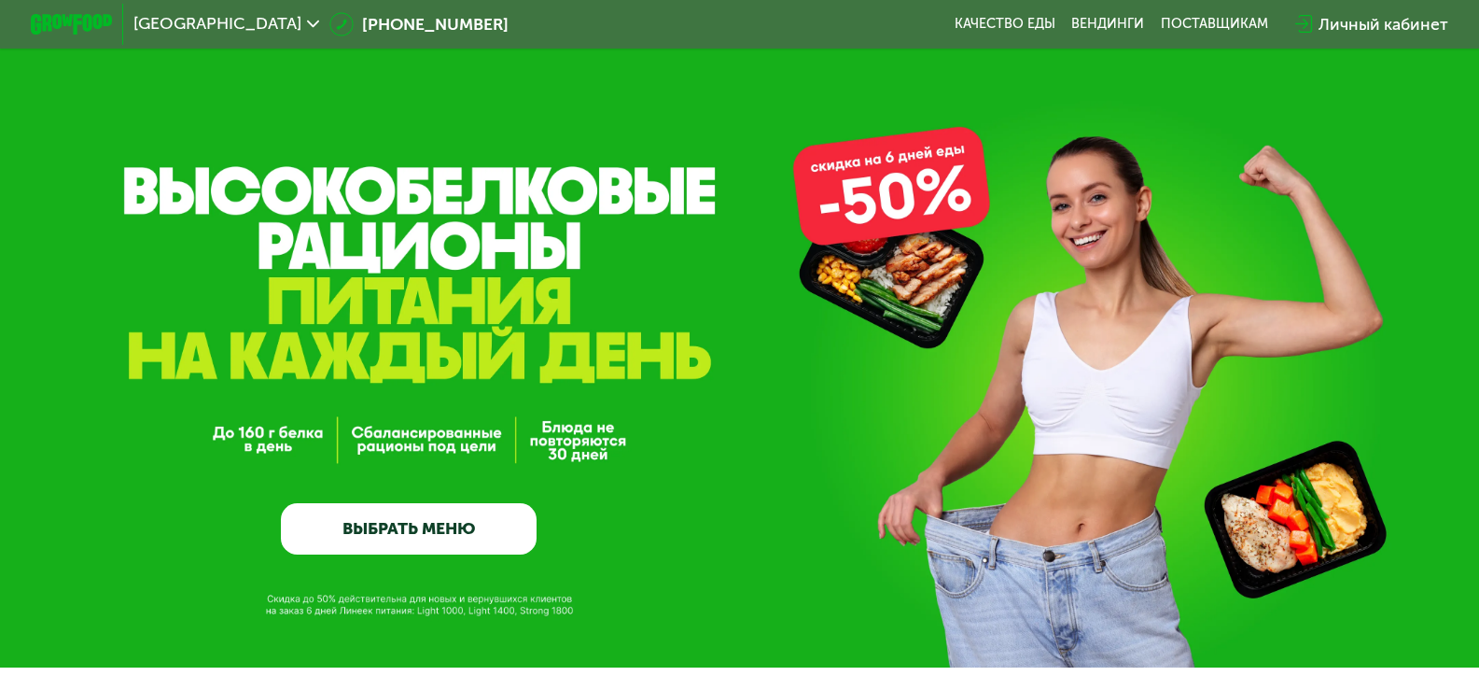
drag, startPoint x: 935, startPoint y: 529, endPoint x: 945, endPoint y: 311, distance: 218.6
click at [1013, 24] on link "Качество еды" at bounding box center [1005, 24] width 101 height 17
